Goal: Task Accomplishment & Management: Complete application form

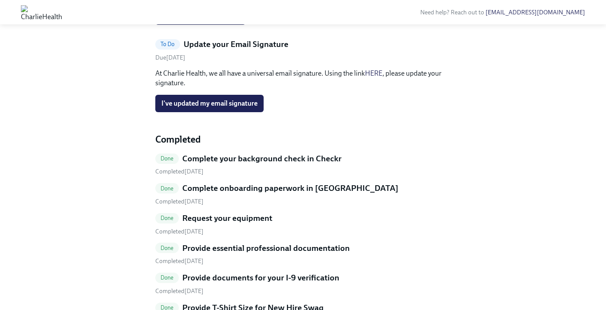
scroll to position [345, 0]
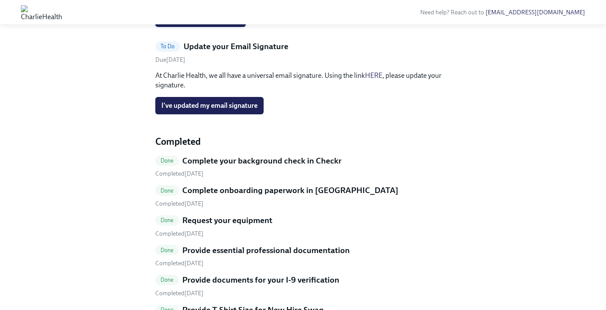
click at [230, 23] on span "I've updated my Linkedin!" at bounding box center [200, 18] width 78 height 9
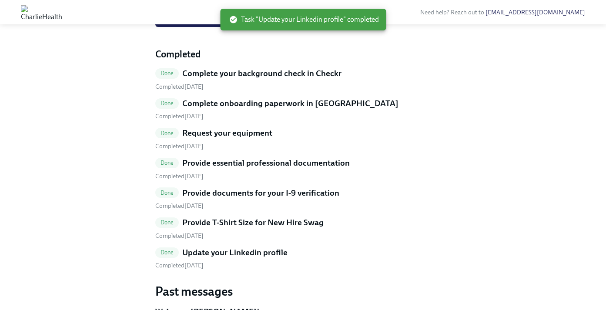
click at [227, 23] on span "I've updated my email signature" at bounding box center [209, 18] width 96 height 9
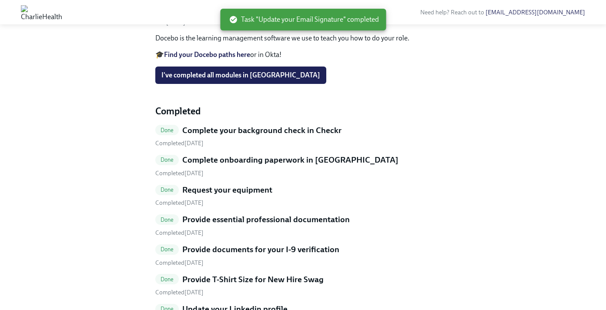
scroll to position [168, 0]
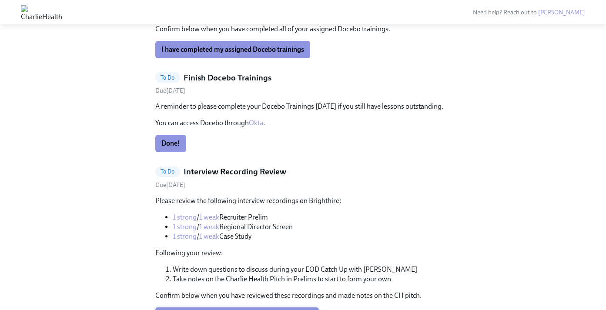
scroll to position [649, 0]
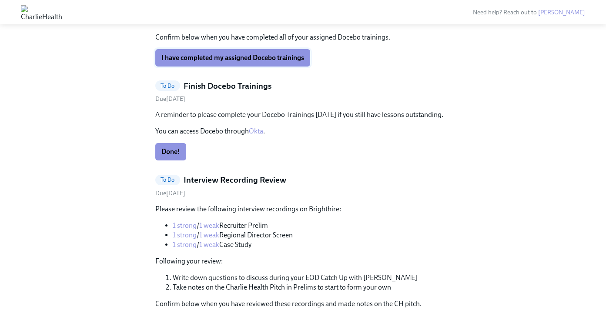
click at [235, 60] on span "I have completed my assigned Docebo trainings" at bounding box center [232, 57] width 143 height 9
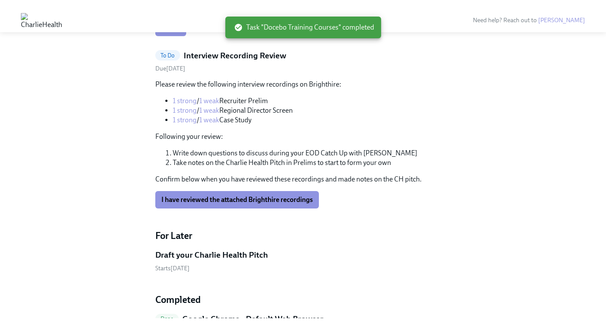
scroll to position [532, 0]
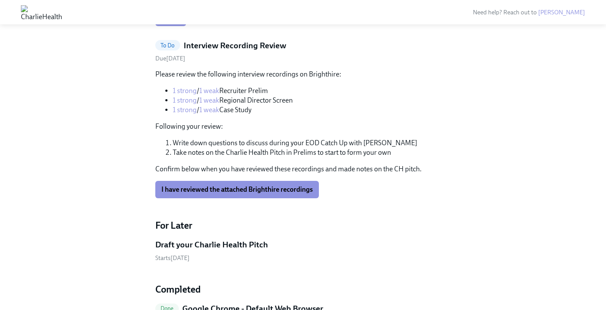
click at [184, 100] on link "1 strong" at bounding box center [185, 100] width 24 height 8
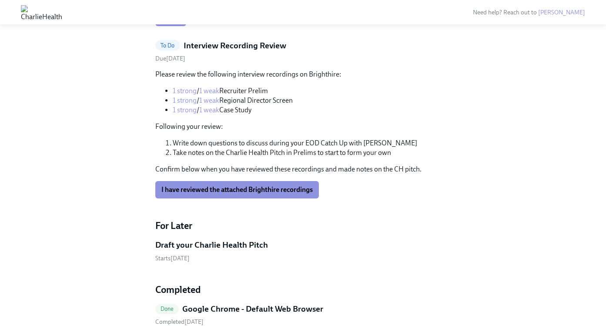
click at [214, 103] on link "1 weak" at bounding box center [209, 100] width 20 height 8
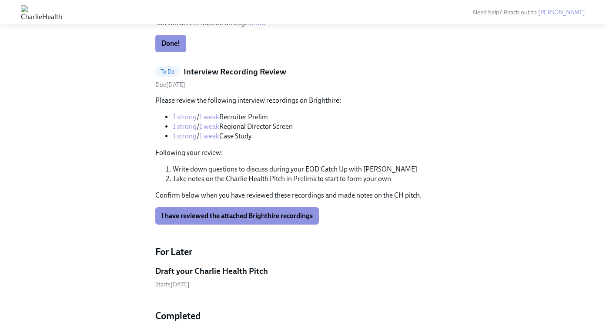
scroll to position [503, 0]
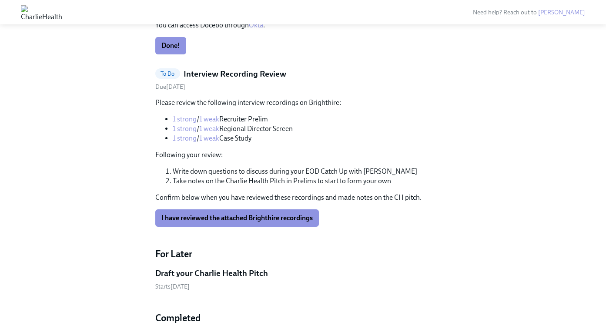
click at [184, 137] on link "1 strong" at bounding box center [185, 138] width 24 height 8
